Goal: Check status: Check status

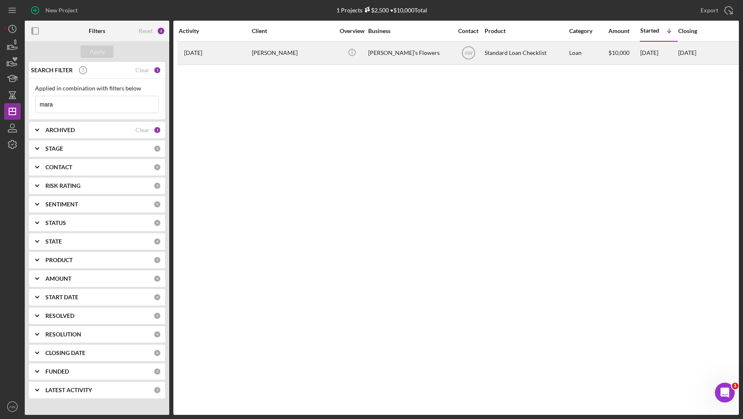
click at [237, 49] on div "[DATE] [PERSON_NAME]" at bounding box center [215, 53] width 72 height 22
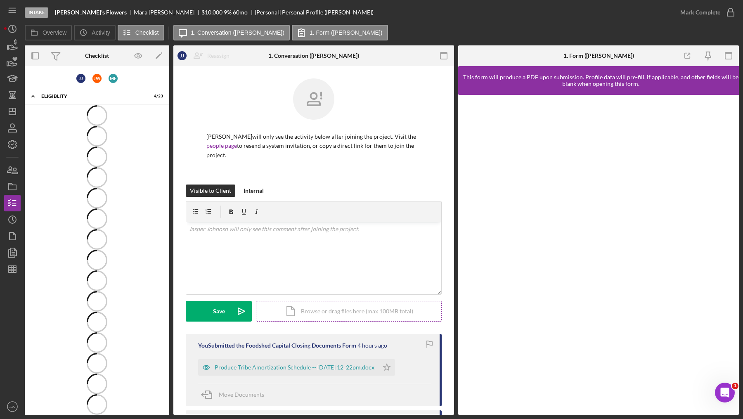
click at [313, 310] on div "Icon/Document Browse or drag files here (max 100MB total) Tap to choose files o…" at bounding box center [349, 311] width 186 height 21
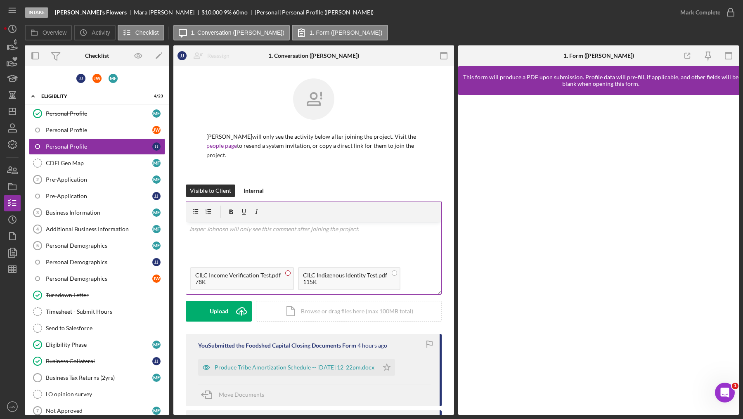
click at [287, 273] on rect at bounding box center [288, 273] width 2 height 0
click at [287, 272] on circle at bounding box center [286, 272] width 5 height 5
